Goal: Information Seeking & Learning: Find specific fact

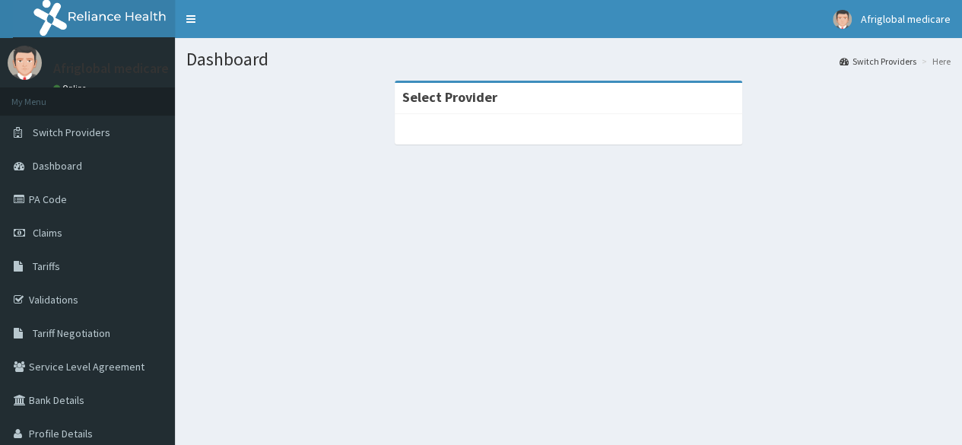
drag, startPoint x: 947, startPoint y: 51, endPoint x: 614, endPoint y: 344, distance: 443.3
click at [614, 344] on div "Dashboard Switch Providers Here Select Provider" at bounding box center [568, 261] width 787 height 446
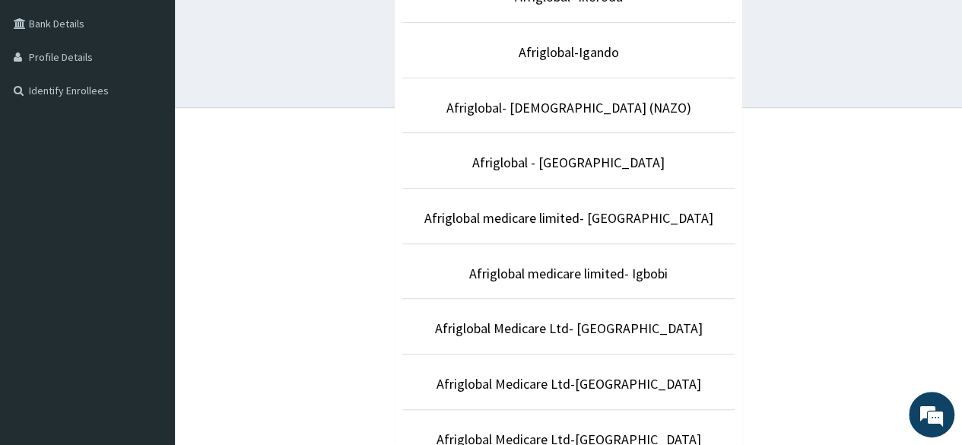
scroll to position [426, 0]
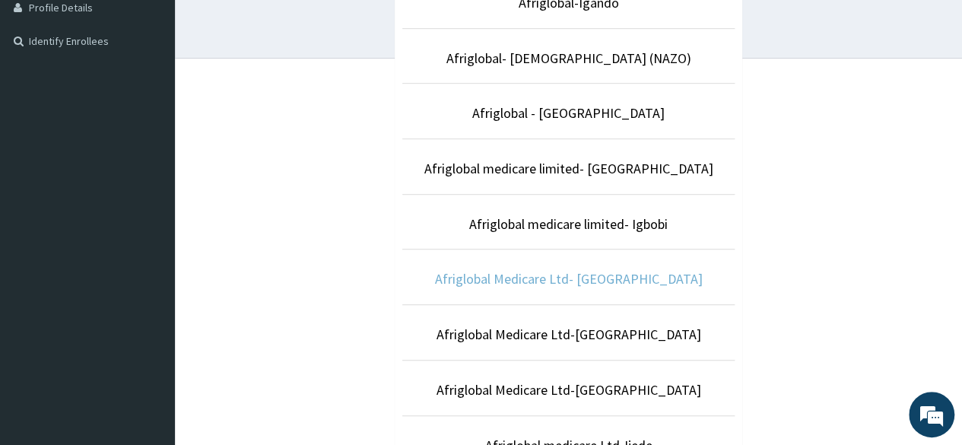
click at [636, 275] on link "Afriglobal Medicare Ltd- Egbeda" at bounding box center [569, 278] width 268 height 17
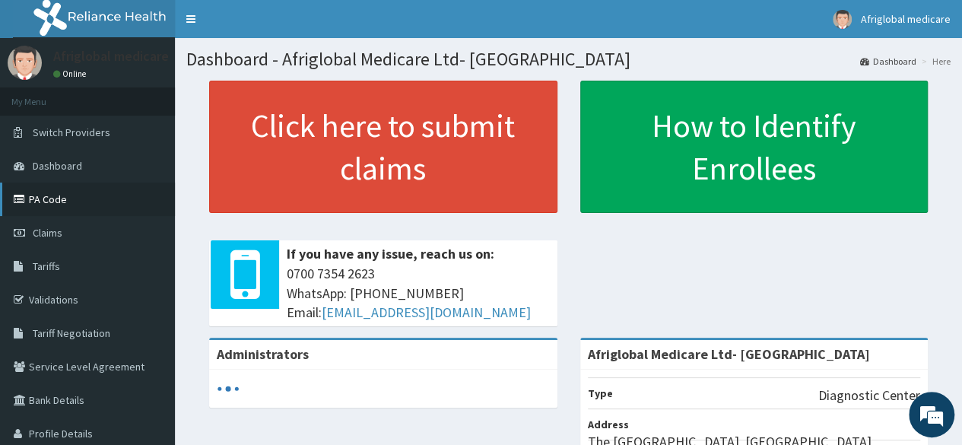
click at [80, 194] on link "PA Code" at bounding box center [87, 198] width 175 height 33
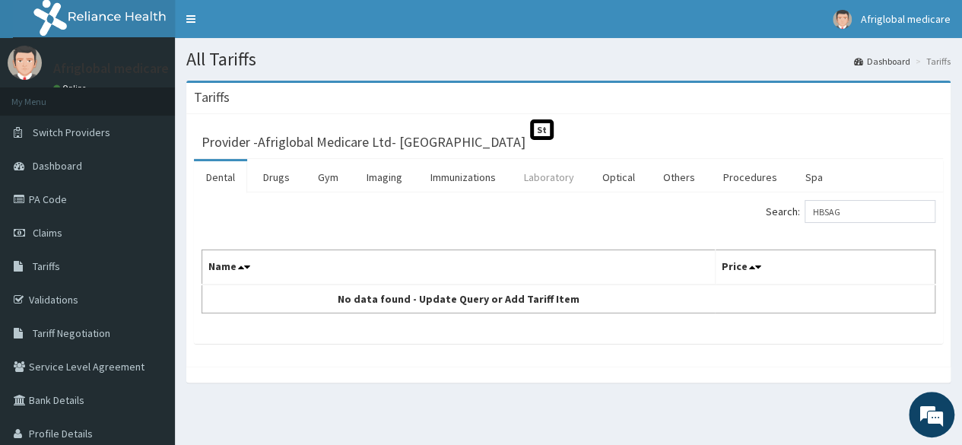
type input "HBSAG"
click at [550, 179] on link "Laboratory" at bounding box center [549, 177] width 75 height 32
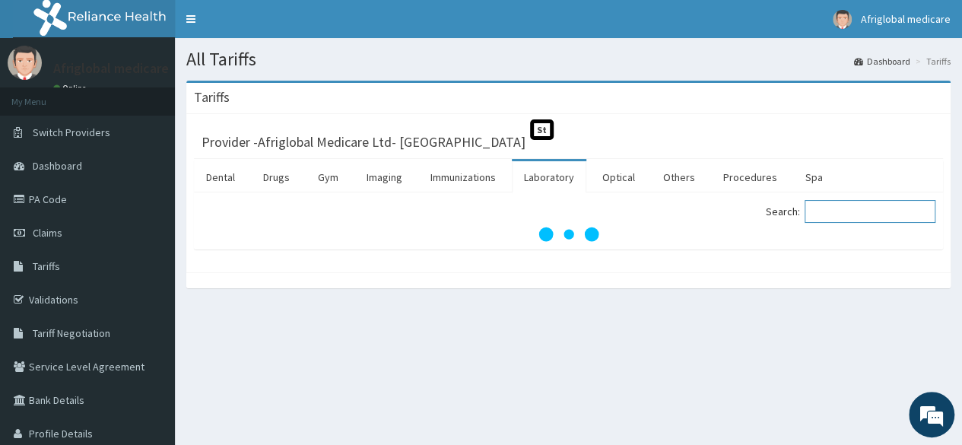
click at [832, 211] on input "Search:" at bounding box center [869, 211] width 131 height 23
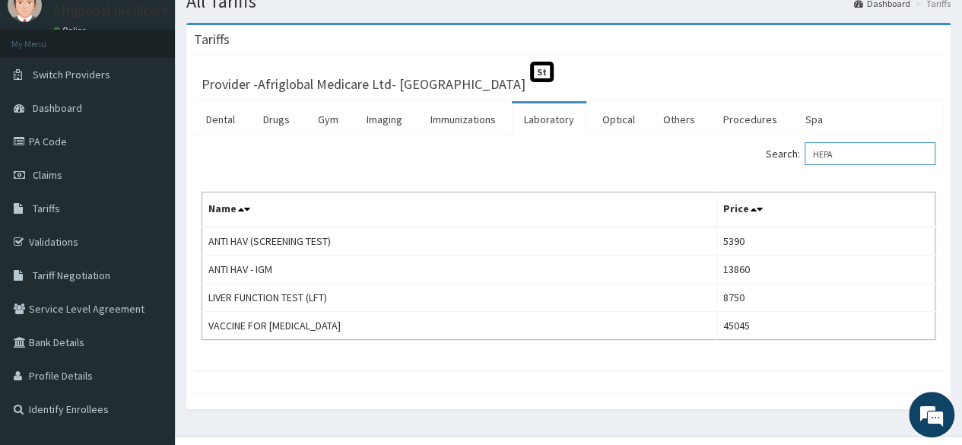
scroll to position [56, 0]
type input "HEPA"
click at [623, 119] on link "Optical" at bounding box center [618, 121] width 57 height 32
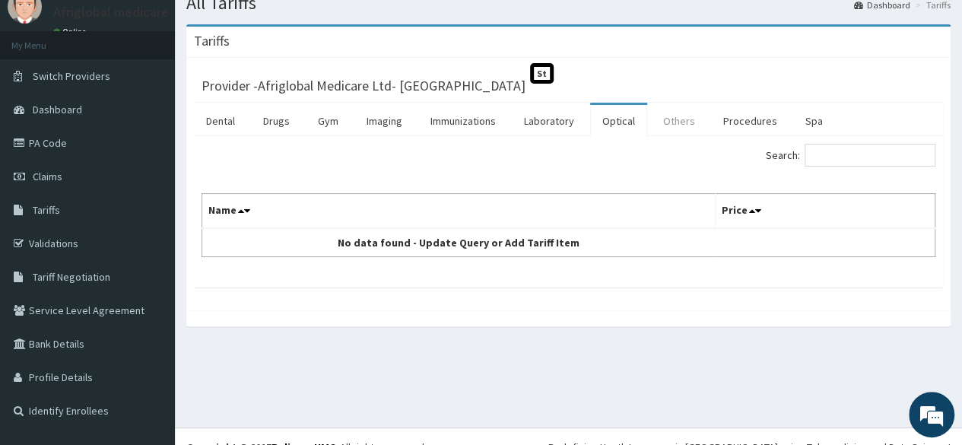
click at [665, 125] on link "Others" at bounding box center [679, 121] width 56 height 32
click at [849, 157] on input "Search:" at bounding box center [869, 155] width 131 height 23
type input "HEPA"
click at [283, 125] on link "Drugs" at bounding box center [276, 121] width 51 height 32
click at [77, 275] on span "Tariff Negotiation" at bounding box center [72, 277] width 78 height 14
